Goal: Transaction & Acquisition: Purchase product/service

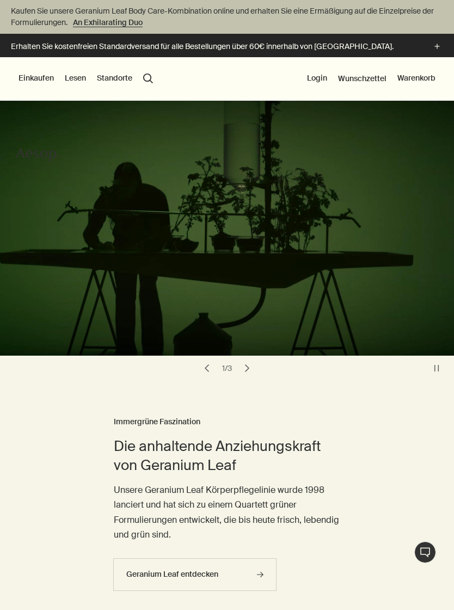
click at [37, 78] on button "Einkaufen" at bounding box center [36, 78] width 35 height 11
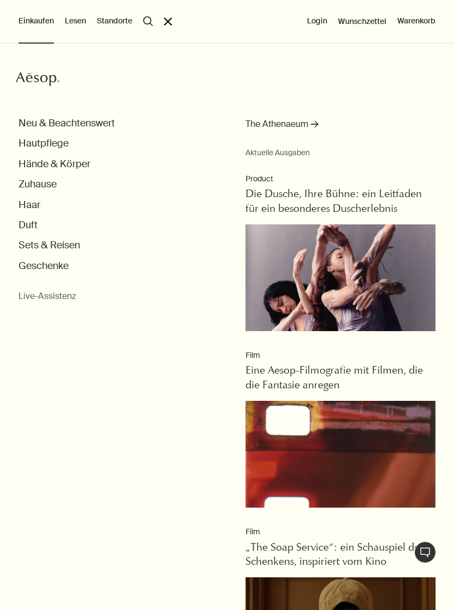
click at [78, 164] on button "Hände & Körper" at bounding box center [55, 164] width 72 height 13
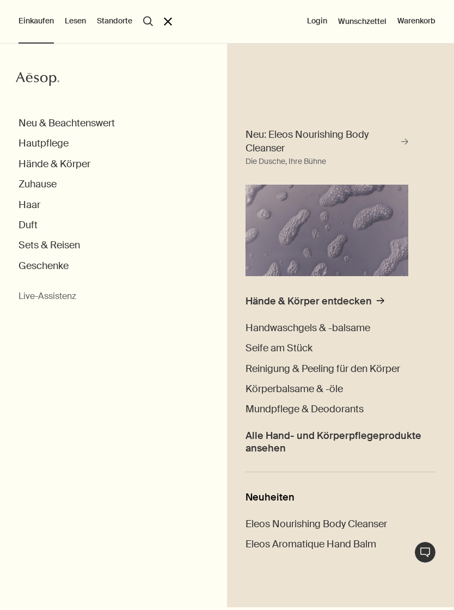
click at [362, 332] on span "Handwaschgels & -balsame" at bounding box center [308, 327] width 125 height 13
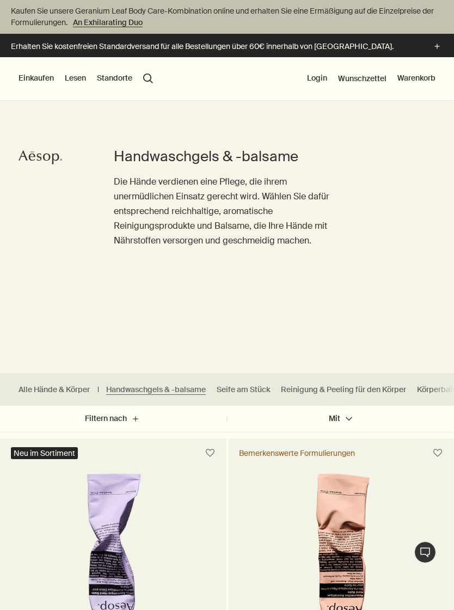
click at [33, 69] on div "Einkaufen Neu & Beachtenswert Hautpflege Hände & Körper Zuhause Haar Duft Sets …" at bounding box center [227, 79] width 454 height 44
click at [41, 83] on button "Einkaufen" at bounding box center [36, 78] width 35 height 11
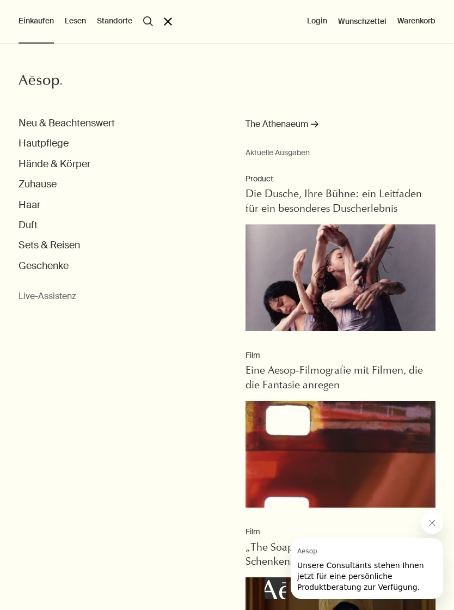
click at [76, 162] on button "Hände & Körper" at bounding box center [55, 164] width 72 height 13
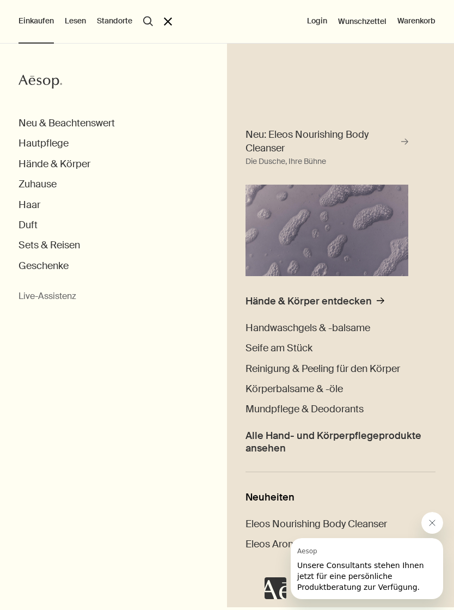
click at [351, 331] on span "Handwaschgels & -balsame" at bounding box center [308, 327] width 125 height 13
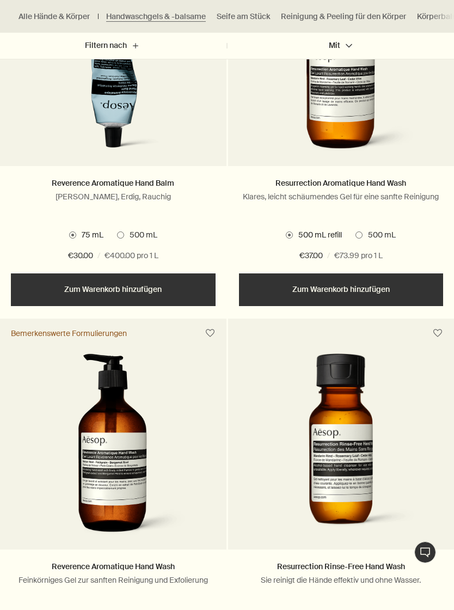
click at [360, 230] on label "500 mL" at bounding box center [376, 235] width 40 height 11
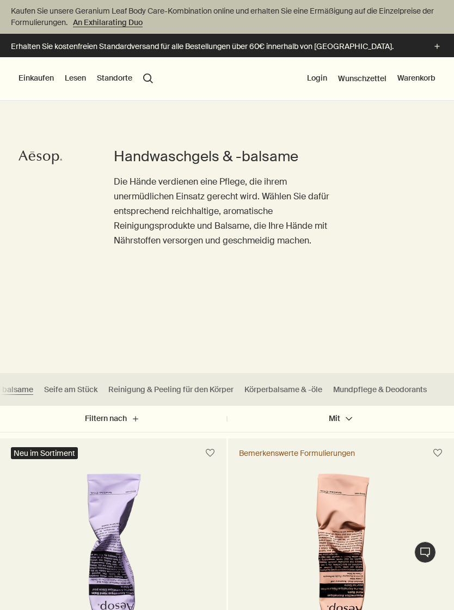
scroll to position [0, 173]
click at [302, 390] on link "Körperbalsame & -öle" at bounding box center [284, 389] width 78 height 10
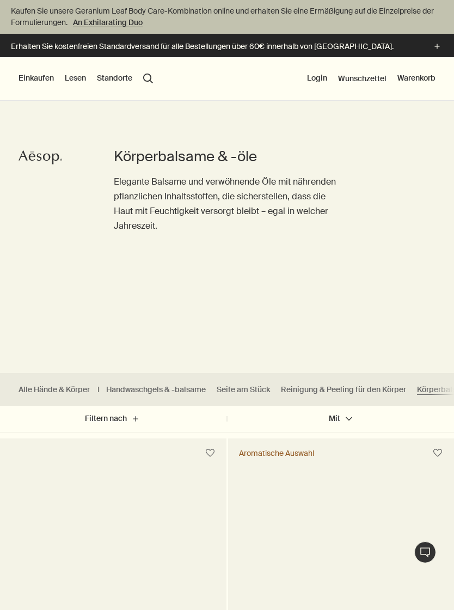
click at [173, 390] on link "Handwaschgels & -balsame" at bounding box center [156, 389] width 100 height 10
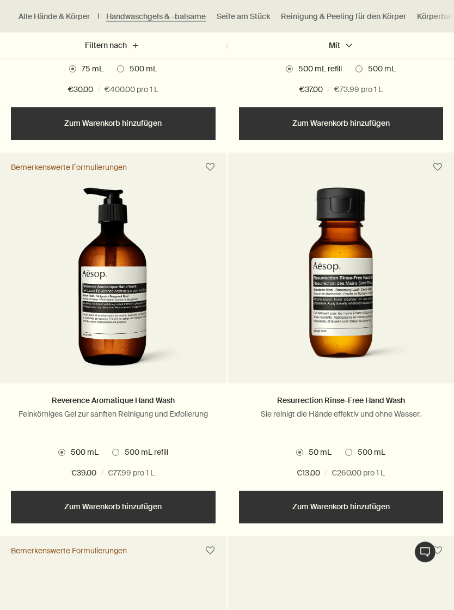
scroll to position [1050, 0]
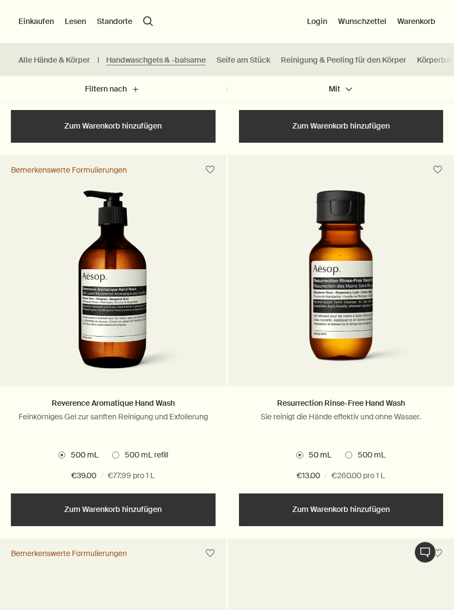
click at [352, 451] on span "500 mL" at bounding box center [368, 455] width 33 height 11
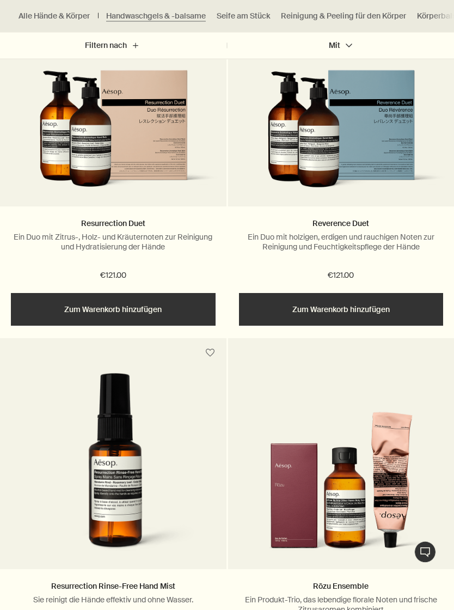
scroll to position [1615, 0]
